Goal: Task Accomplishment & Management: Use online tool/utility

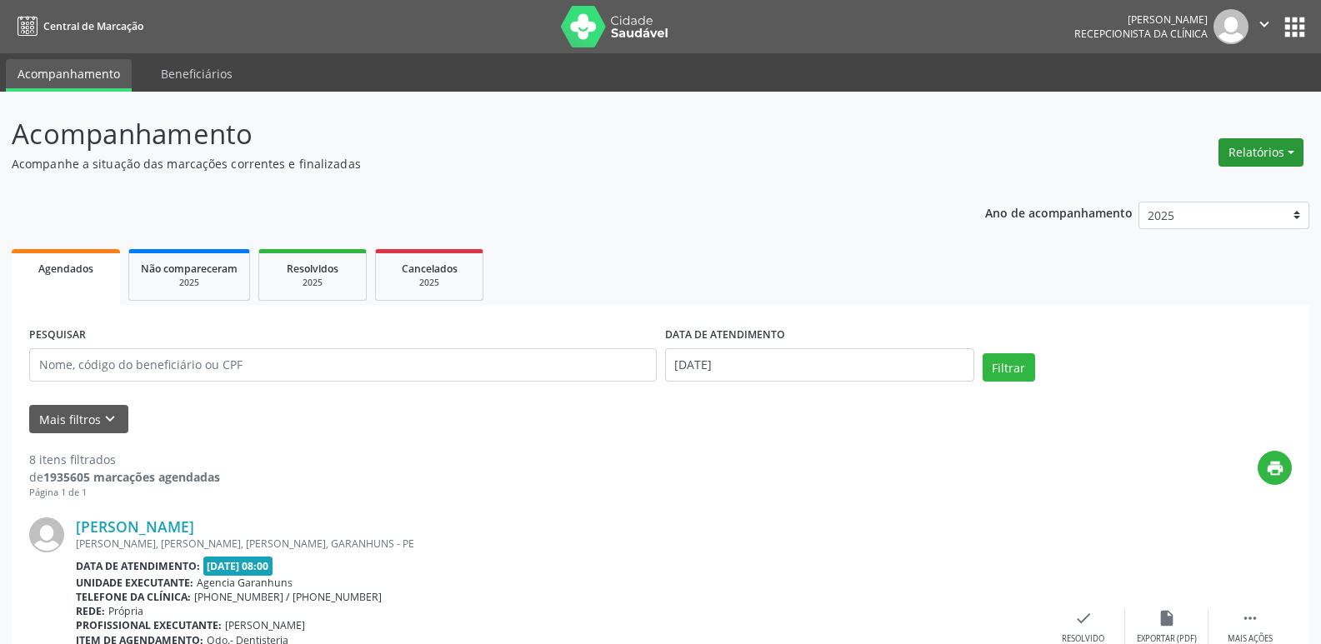
click at [1262, 151] on button "Relatórios" at bounding box center [1260, 152] width 85 height 28
click at [1210, 186] on link "Agendamentos" at bounding box center [1214, 188] width 179 height 23
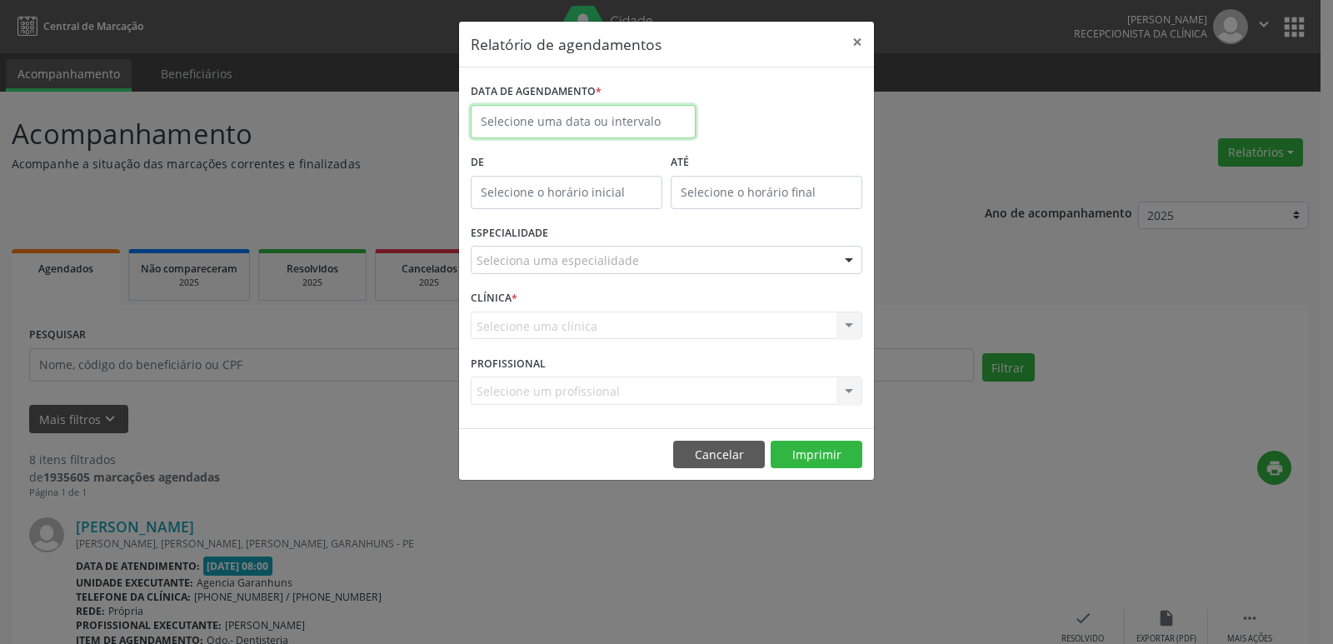
click at [499, 105] on input "text" at bounding box center [583, 121] width 225 height 33
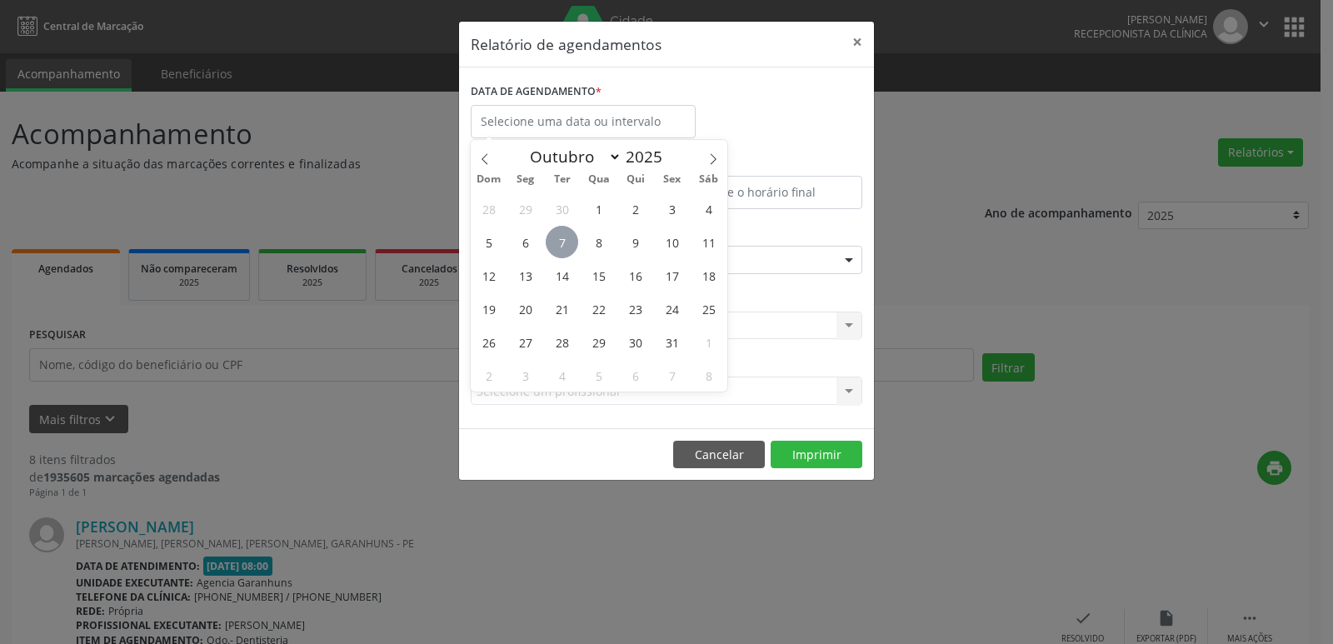
click at [559, 242] on span "7" at bounding box center [562, 242] width 32 height 32
type input "[DATE]"
click at [559, 242] on span "7" at bounding box center [562, 242] width 32 height 32
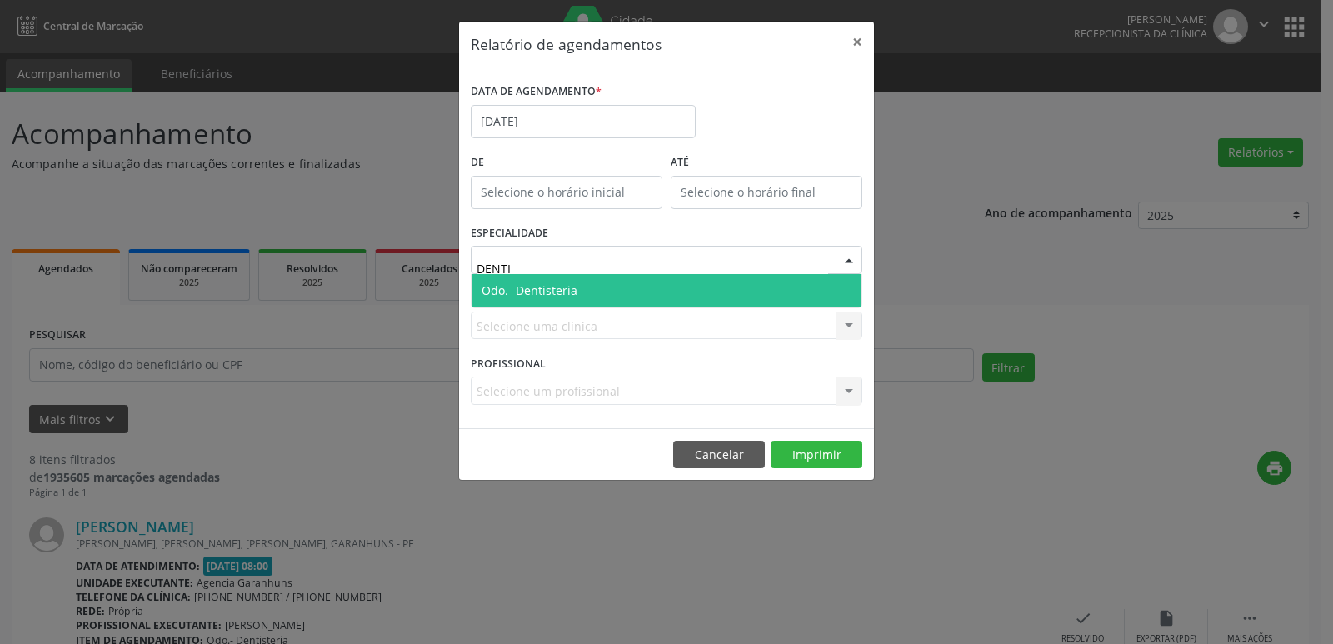
click at [572, 305] on span "Odo.- Dentisteria" at bounding box center [667, 290] width 390 height 33
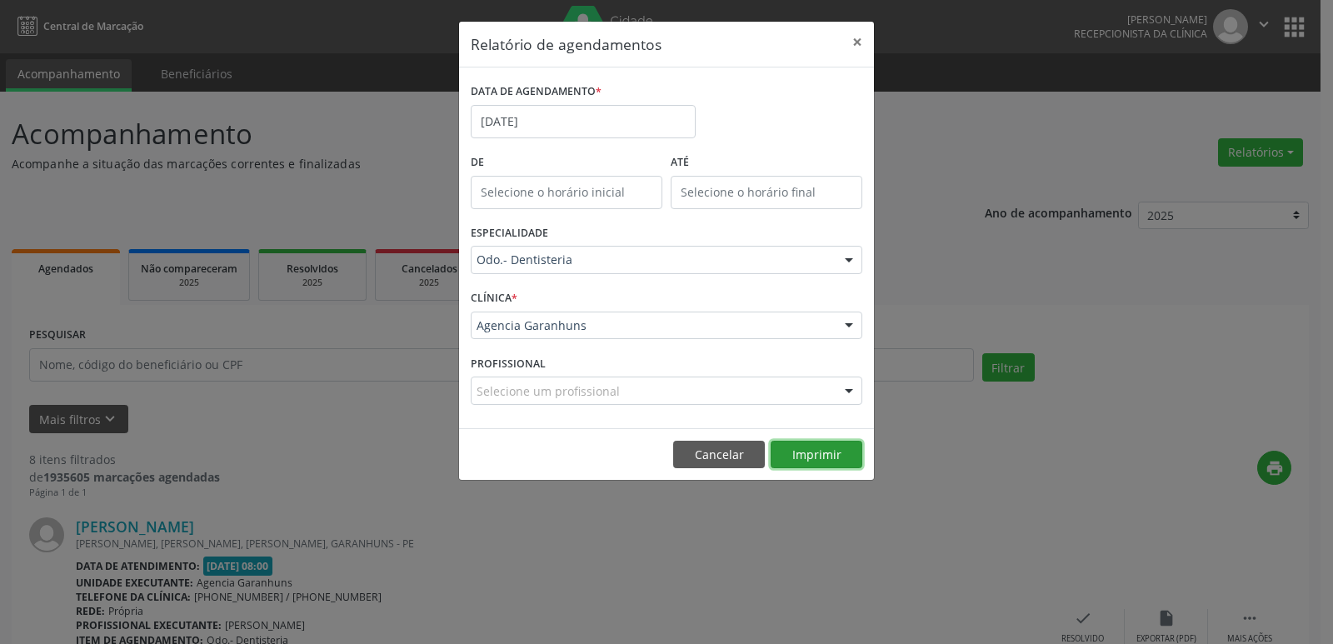
click at [817, 467] on button "Imprimir" at bounding box center [817, 455] width 92 height 28
click at [621, 273] on div "Odo.- Dentisteria Todas as especialidades Alergologia Angiologia Arritmologia C…" at bounding box center [667, 260] width 392 height 28
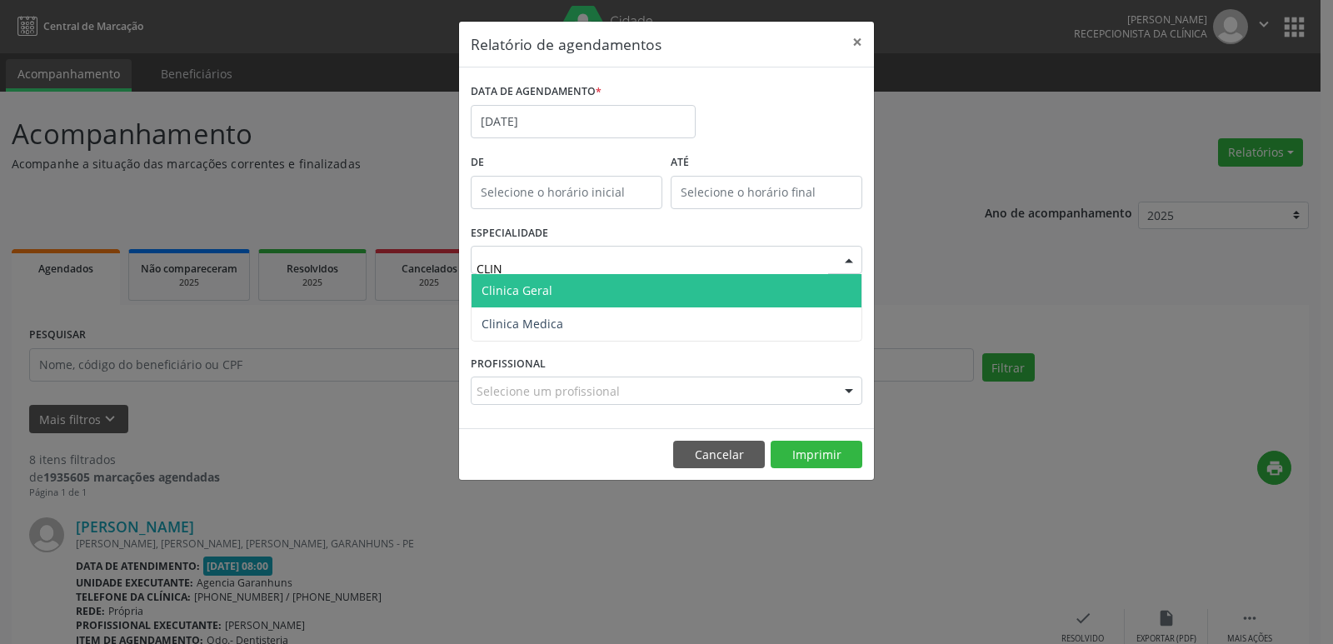
click at [621, 287] on span "Clinica Geral" at bounding box center [667, 290] width 390 height 33
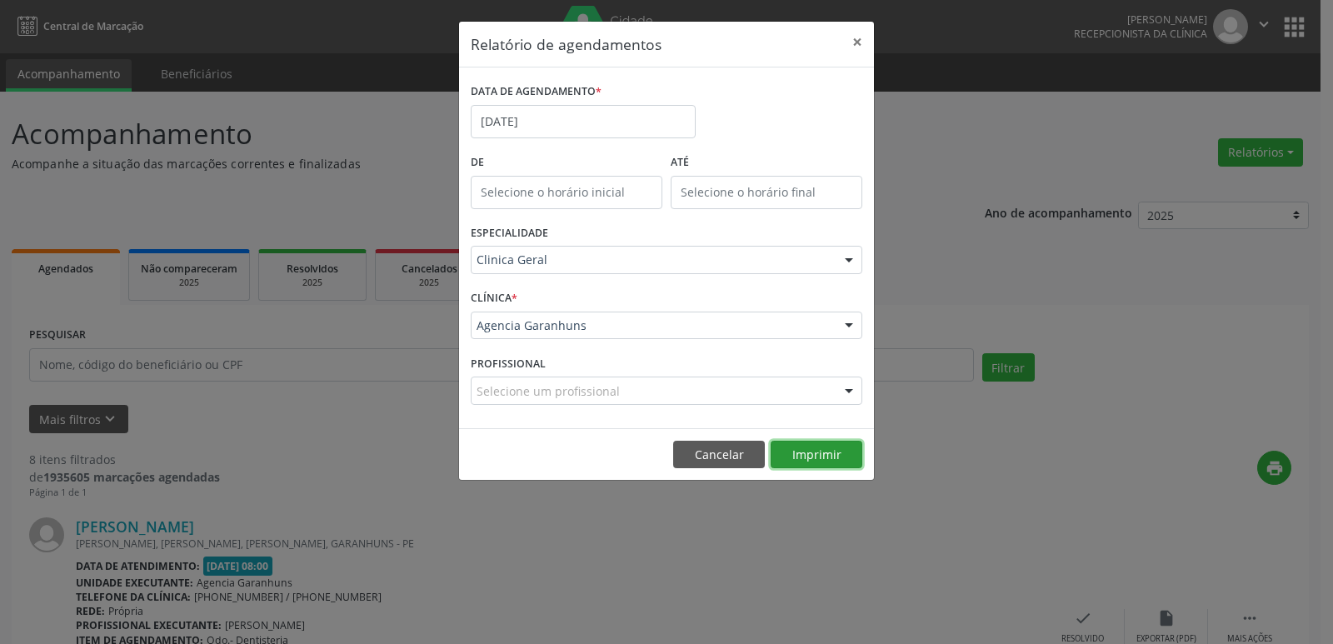
click at [832, 462] on button "Imprimir" at bounding box center [817, 455] width 92 height 28
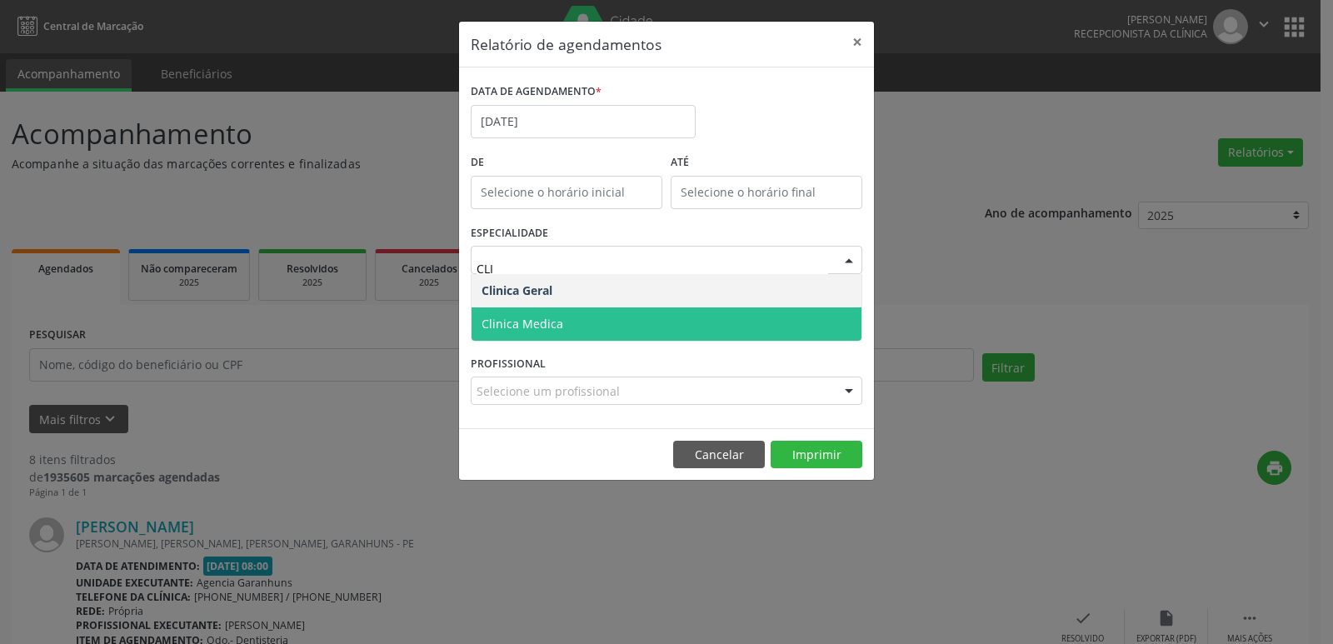
click at [613, 334] on span "Clinica Medica" at bounding box center [667, 323] width 390 height 33
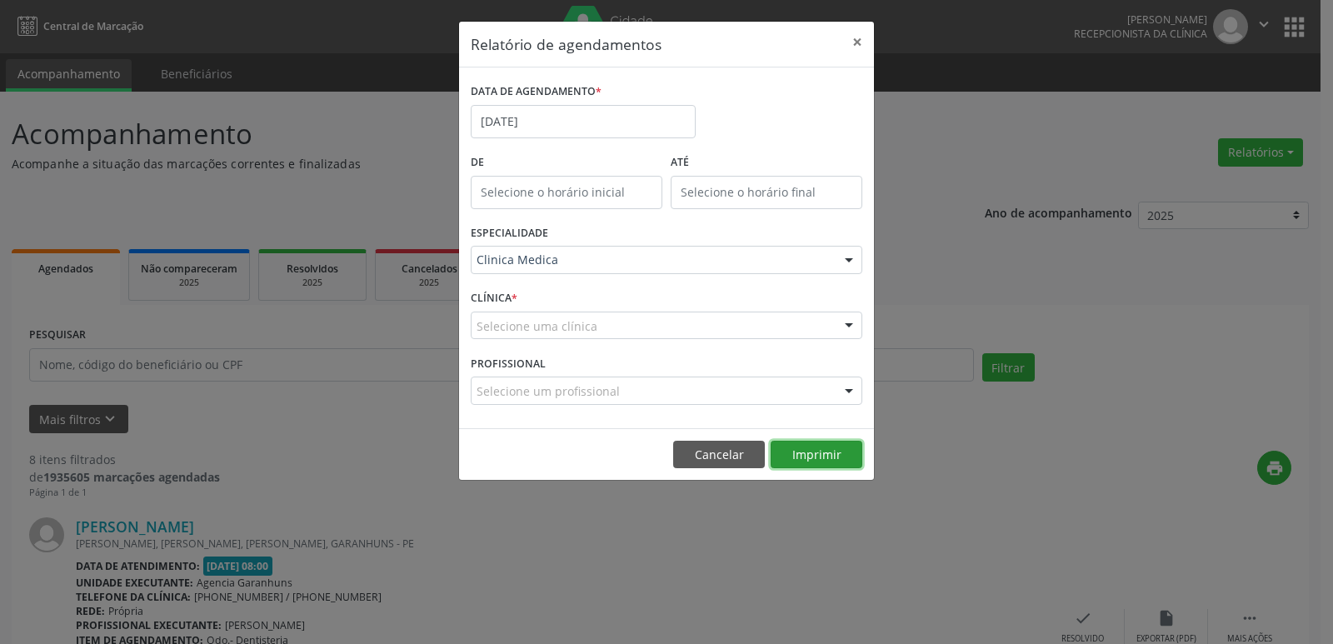
click at [812, 457] on button "Imprimir" at bounding box center [817, 455] width 92 height 28
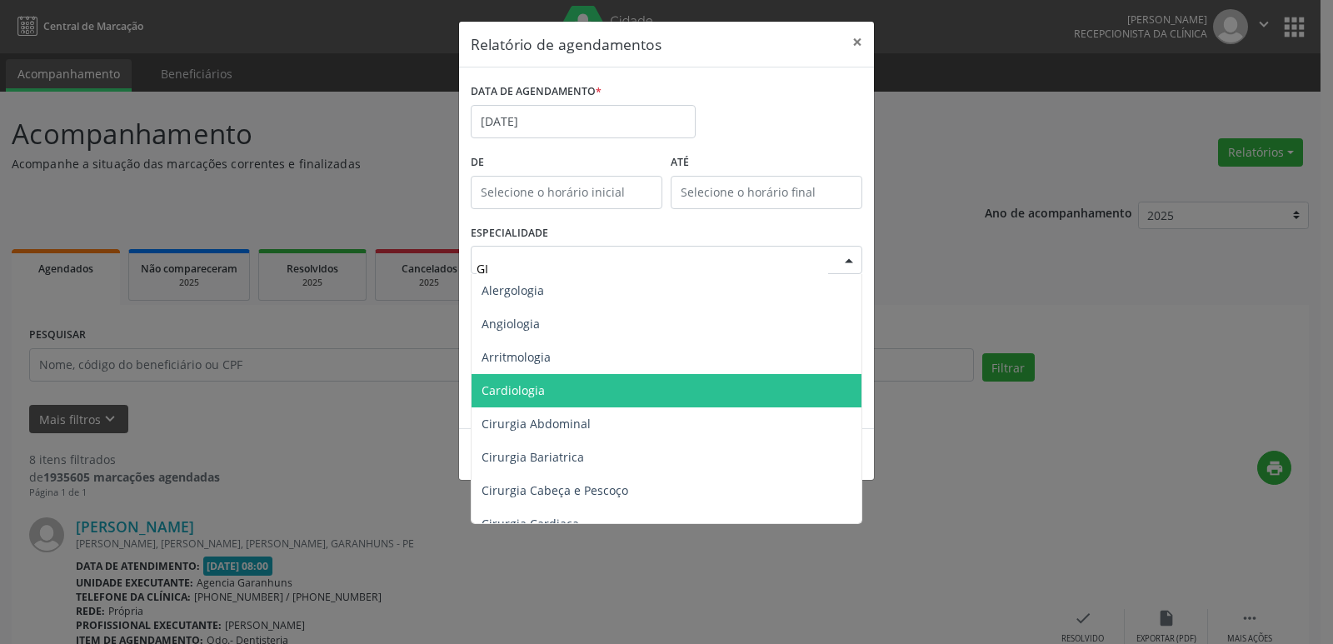
type input "GIN"
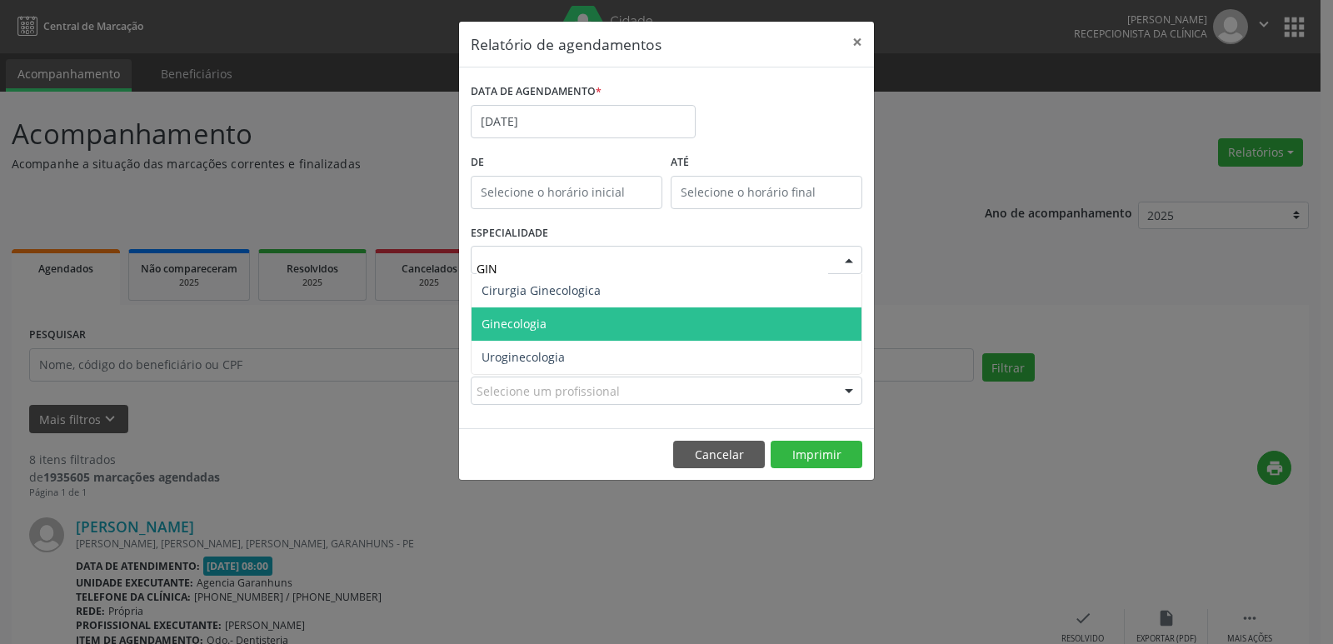
click at [549, 307] on span "Ginecologia" at bounding box center [667, 323] width 390 height 33
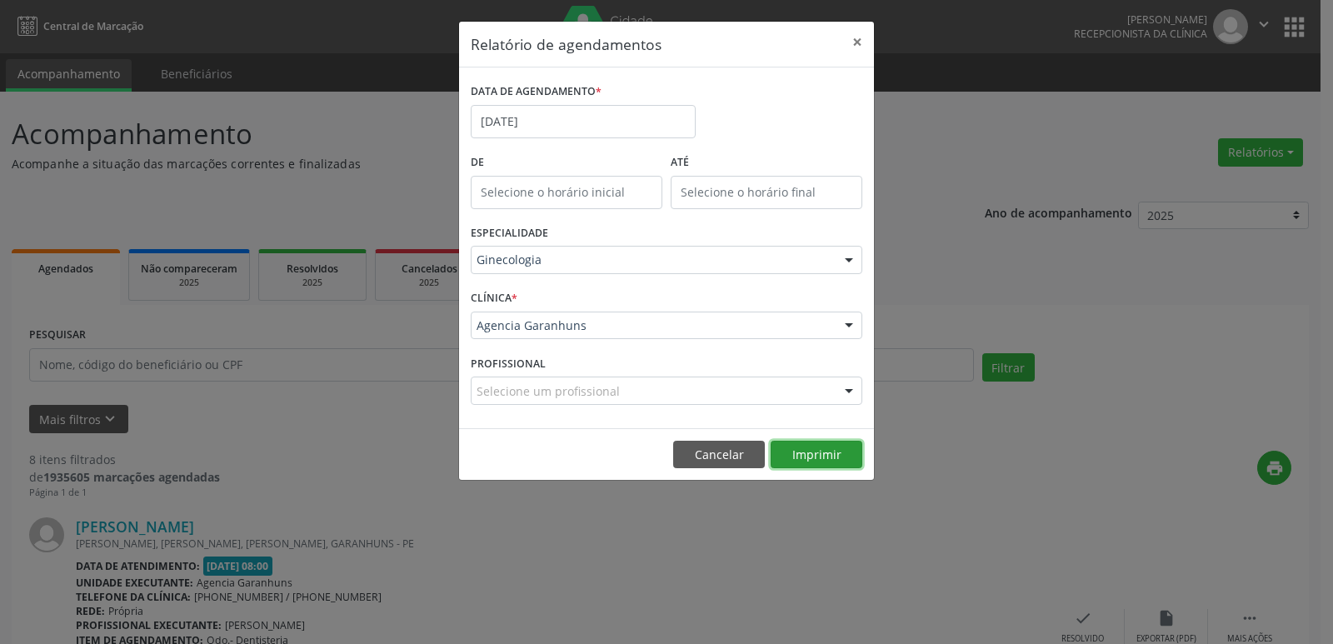
click at [811, 452] on button "Imprimir" at bounding box center [817, 455] width 92 height 28
